Goal: Transaction & Acquisition: Book appointment/travel/reservation

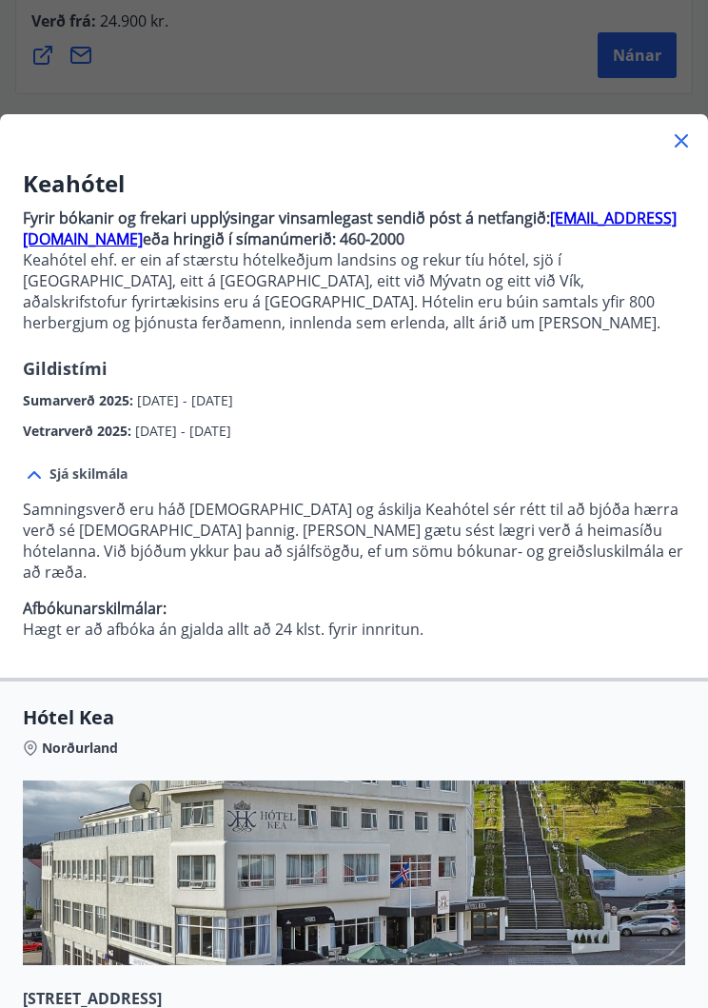
click at [687, 135] on icon at bounding box center [681, 140] width 13 height 13
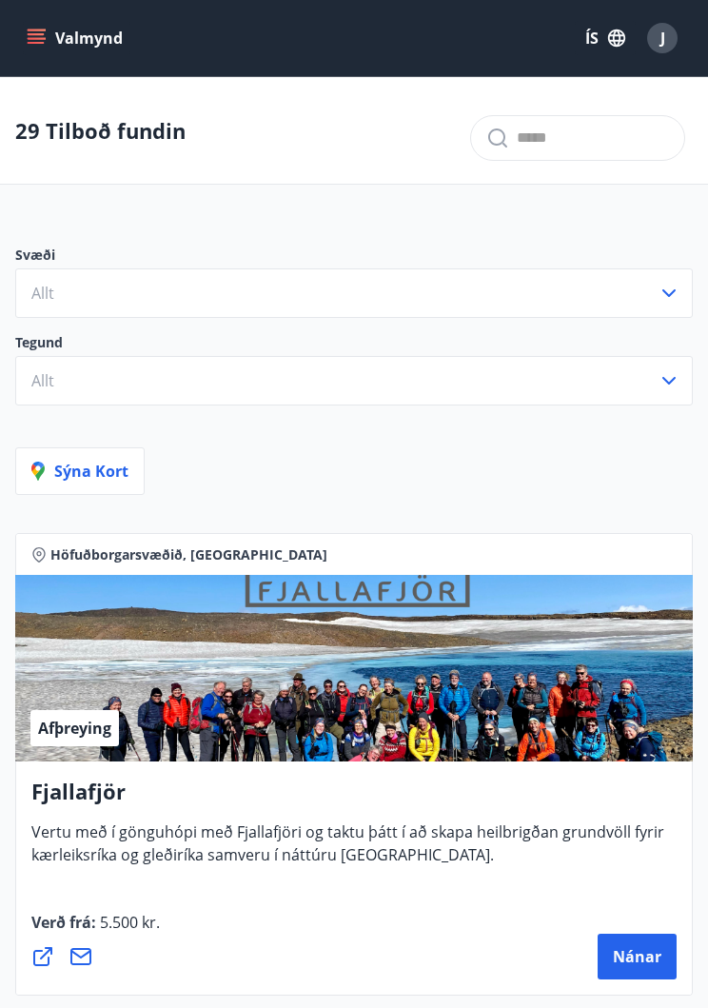
click at [38, 33] on icon "menu" at bounding box center [36, 34] width 17 height 2
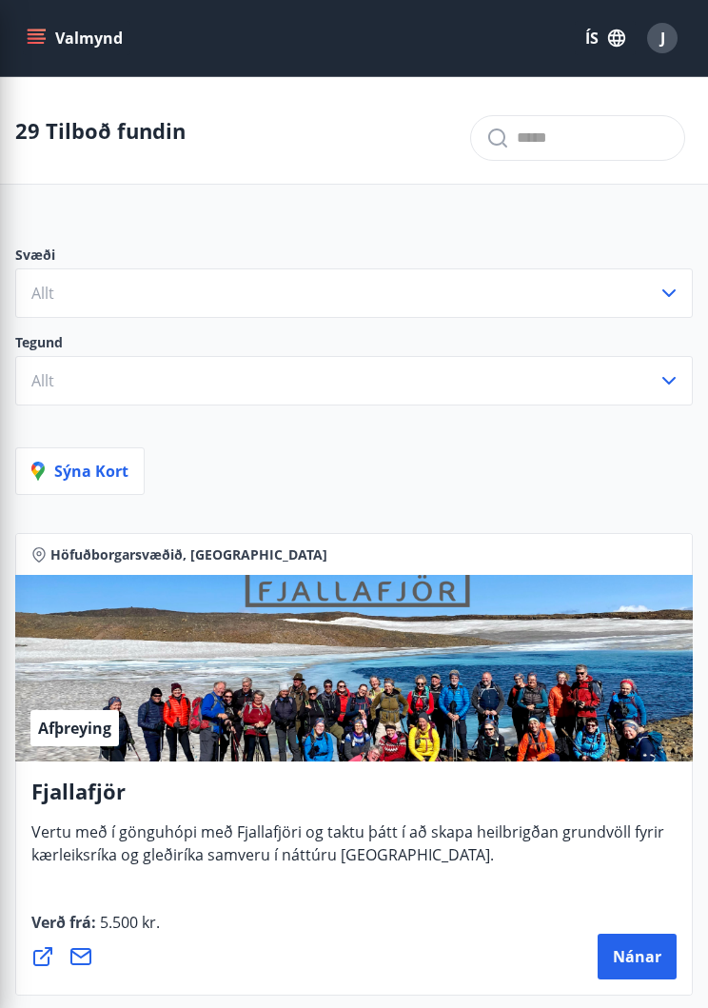
click at [647, 101] on div at bounding box center [577, 130] width 215 height 61
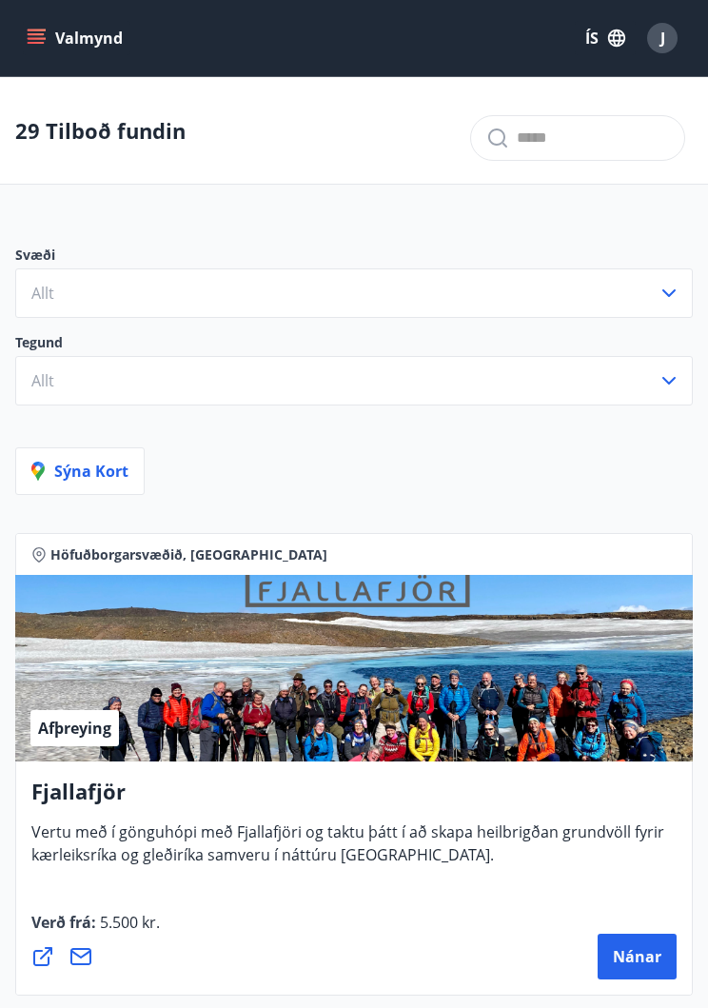
click at [658, 44] on div "J" at bounding box center [662, 38] width 30 height 30
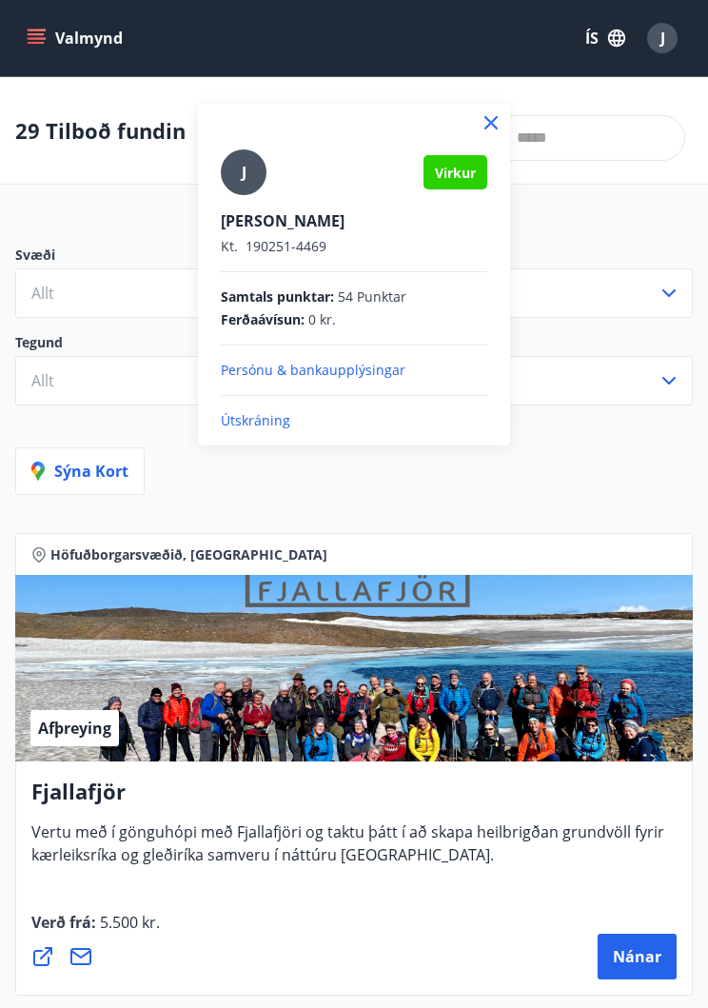
click at [278, 427] on p "Útskráning" at bounding box center [354, 420] width 267 height 19
click at [267, 428] on p "Útskráning" at bounding box center [354, 420] width 267 height 19
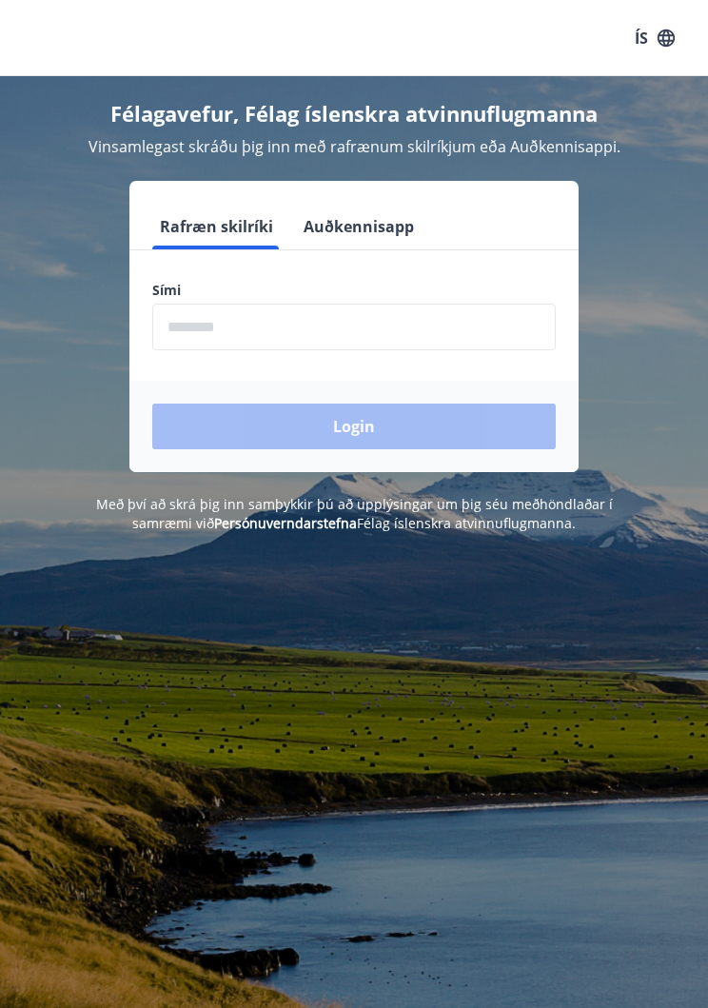
click at [295, 334] on input "phone" at bounding box center [354, 327] width 404 height 47
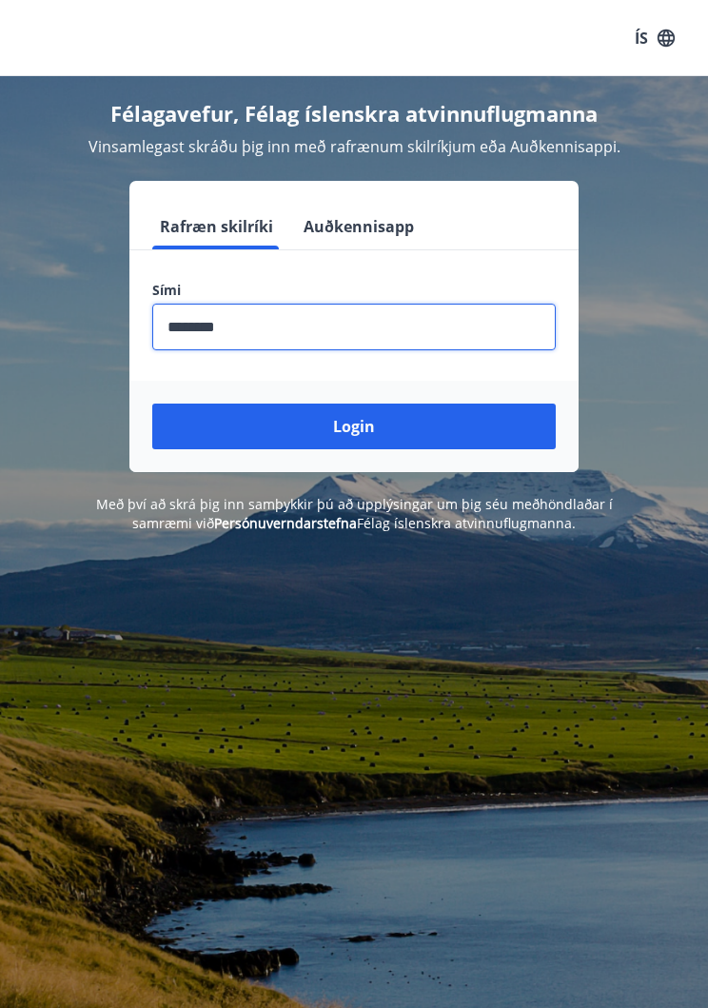
type input "********"
click at [367, 434] on button "Login" at bounding box center [354, 427] width 404 height 46
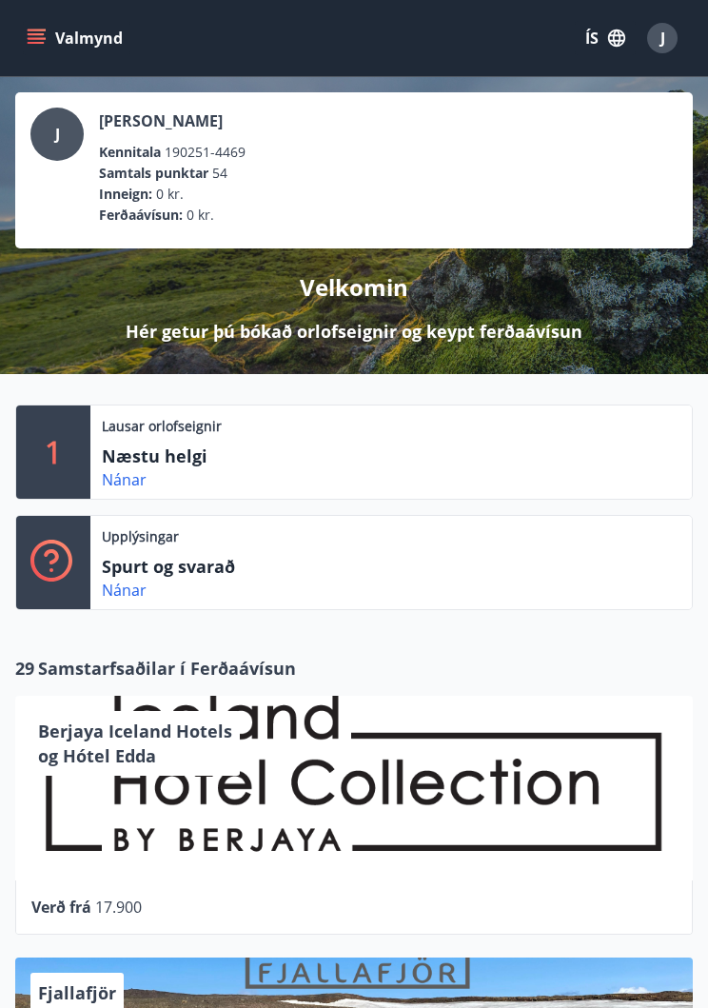
click at [170, 430] on p "Lausar orlofseignir" at bounding box center [162, 426] width 120 height 19
click at [178, 472] on div "Nánar" at bounding box center [391, 479] width 579 height 23
click at [190, 455] on p "Næstu helgi" at bounding box center [197, 456] width 190 height 25
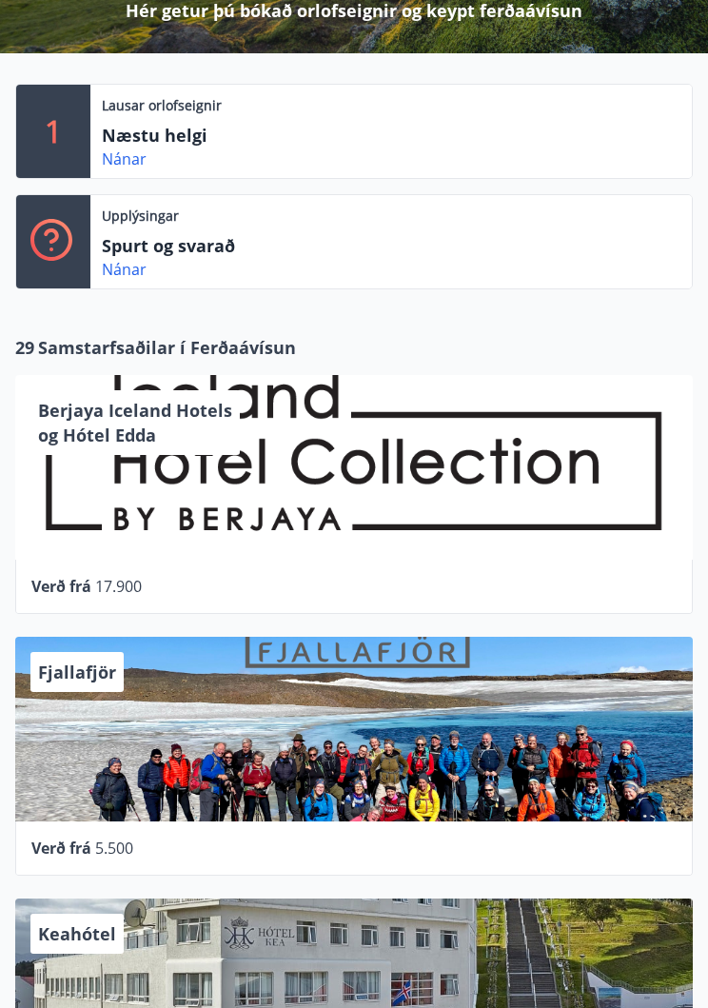
scroll to position [321, 0]
click at [131, 164] on link "Nánar" at bounding box center [124, 159] width 45 height 21
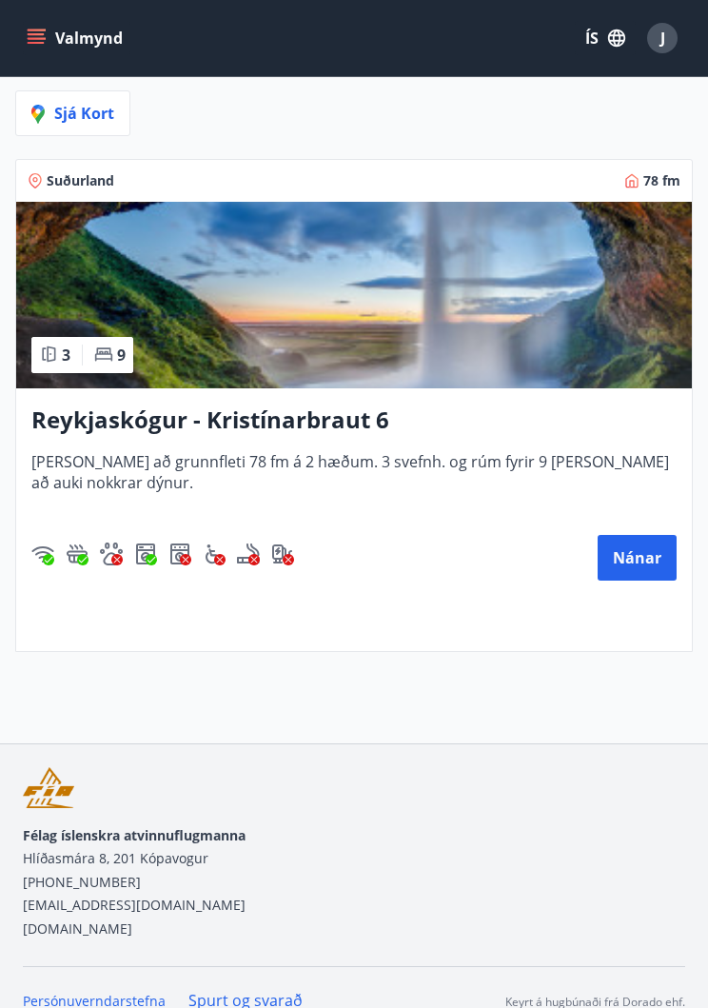
scroll to position [411, 0]
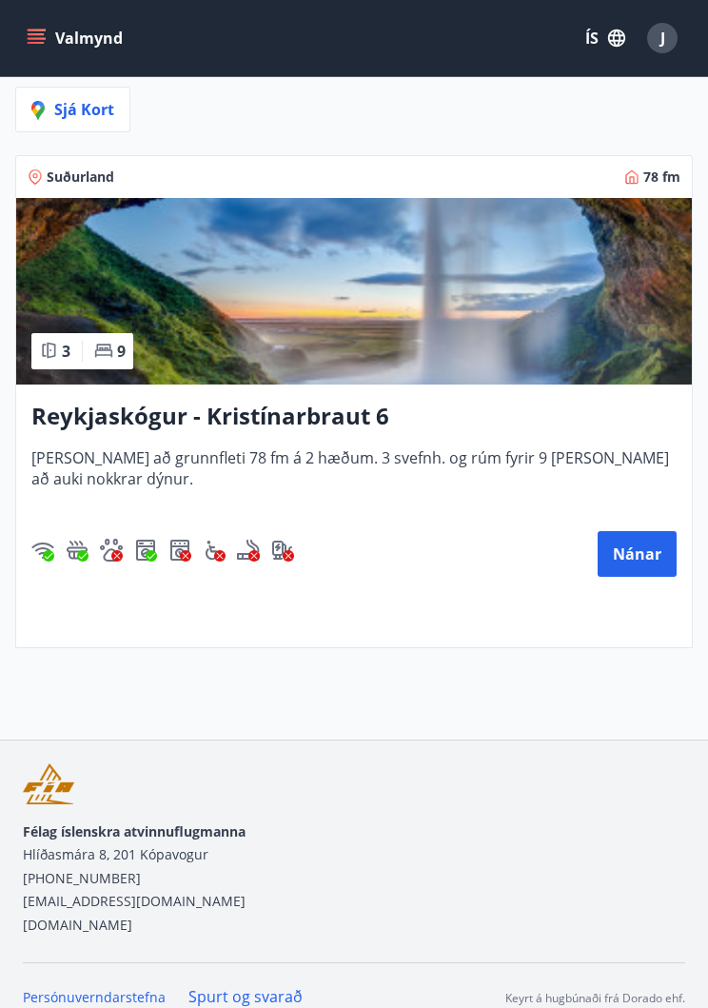
click at [635, 557] on button "Nánar" at bounding box center [637, 554] width 79 height 46
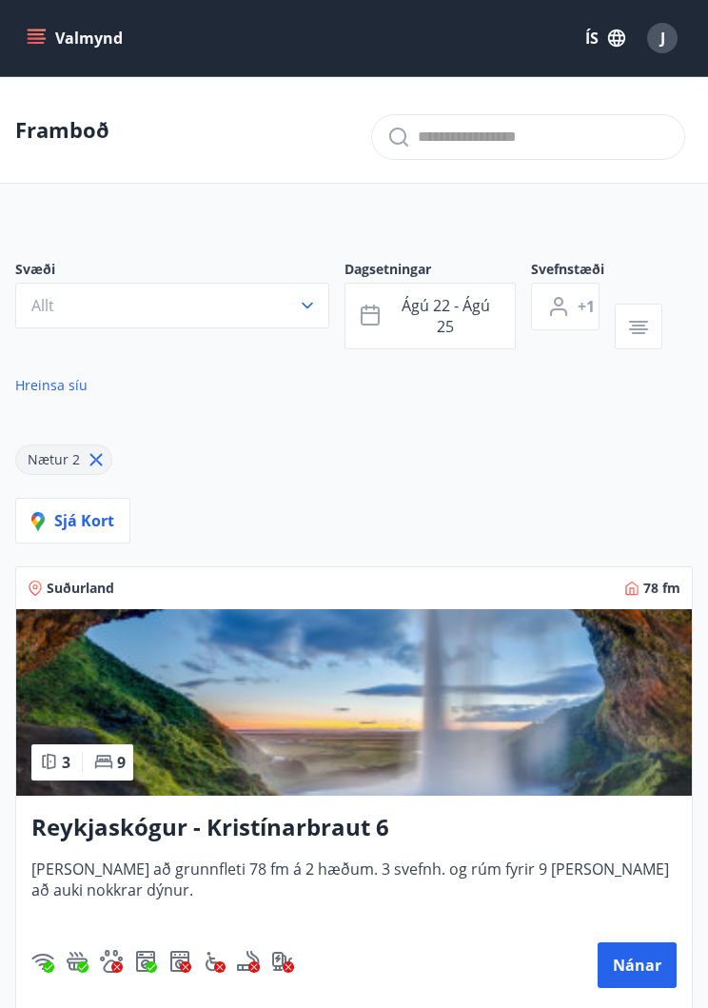
click at [661, 48] on span "J" at bounding box center [663, 38] width 5 height 21
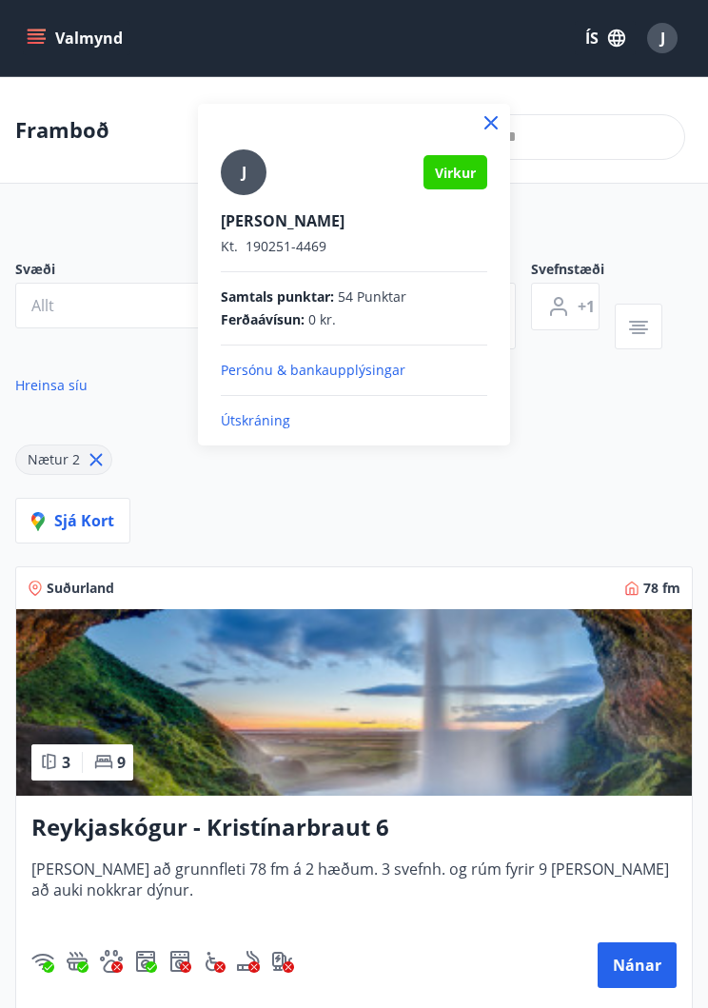
click at [276, 425] on p "Útskráning" at bounding box center [354, 420] width 267 height 19
